Goal: Task Accomplishment & Management: Manage account settings

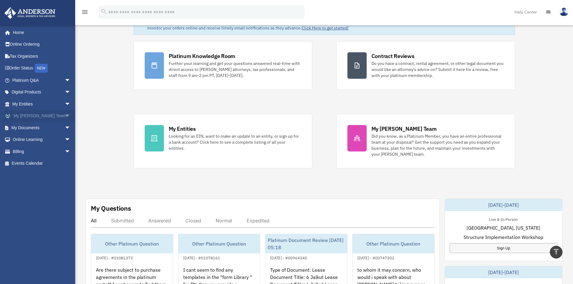
scroll to position [30, 0]
click at [65, 92] on span "arrow_drop_down" at bounding box center [71, 92] width 12 height 12
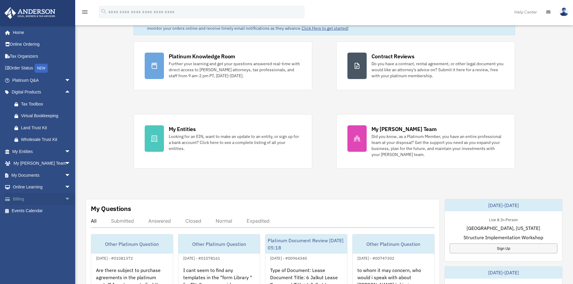
click at [65, 200] on span "arrow_drop_down" at bounding box center [71, 199] width 12 height 12
click at [38, 210] on link "$ Open Invoices" at bounding box center [43, 211] width 71 height 12
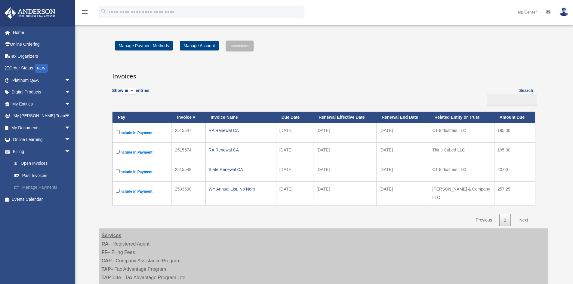
click at [34, 186] on link "Manage Payments" at bounding box center [43, 188] width 71 height 12
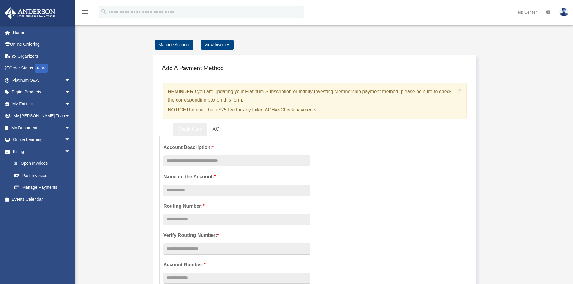
click at [193, 129] on link "Credit Card" at bounding box center [190, 130] width 34 height 14
